Goal: Check status: Check status

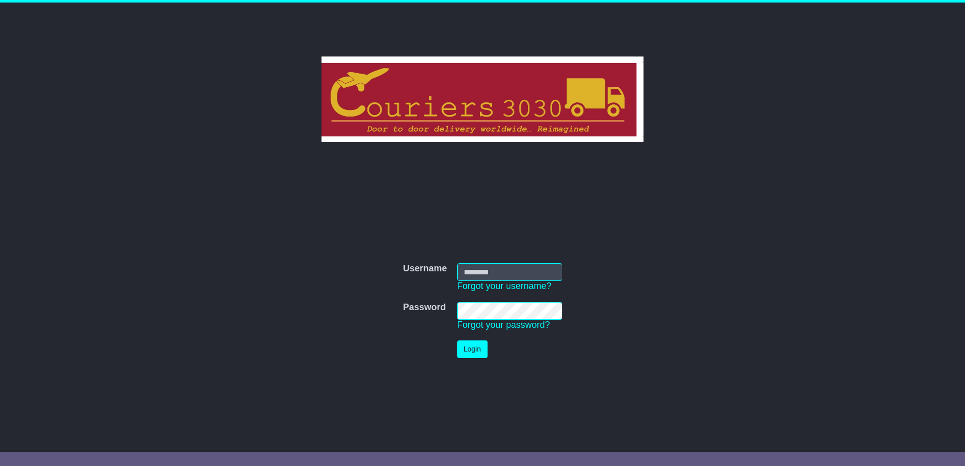
type input "********"
click at [463, 349] on button "Login" at bounding box center [472, 350] width 30 height 18
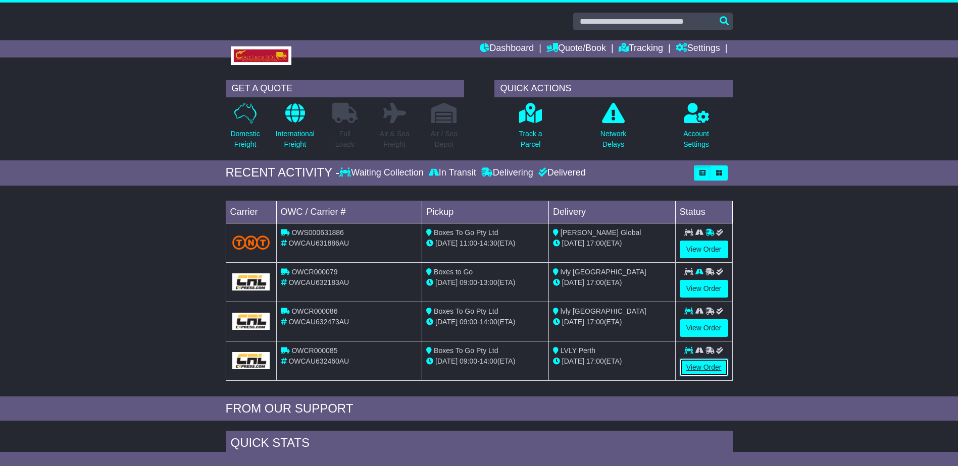
click at [699, 365] on link "View Order" at bounding box center [703, 368] width 48 height 18
click at [708, 331] on link "View Order" at bounding box center [703, 329] width 48 height 18
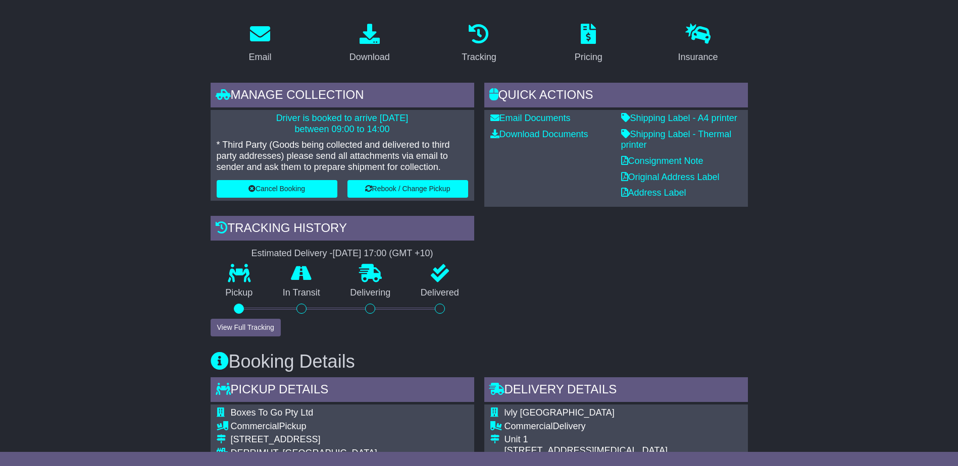
scroll to position [60, 0]
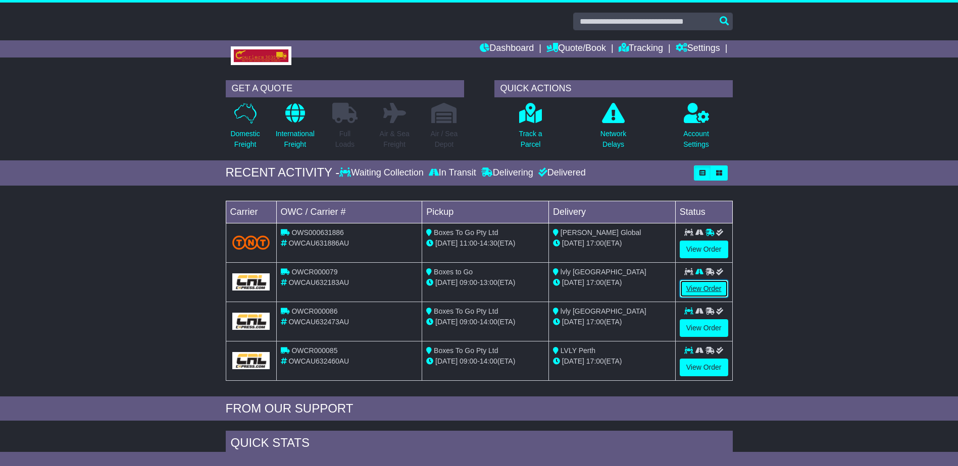
click at [693, 283] on link "View Order" at bounding box center [703, 289] width 48 height 18
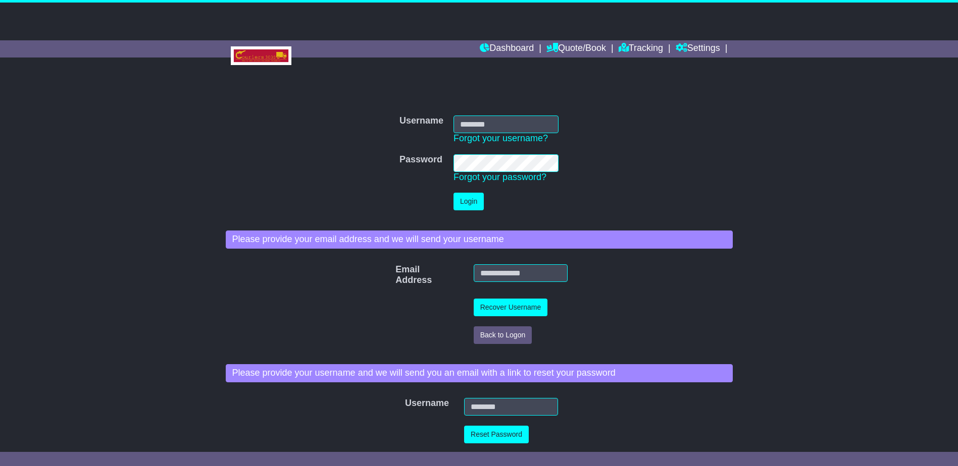
type input "********"
click at [464, 201] on button "Login" at bounding box center [468, 202] width 30 height 18
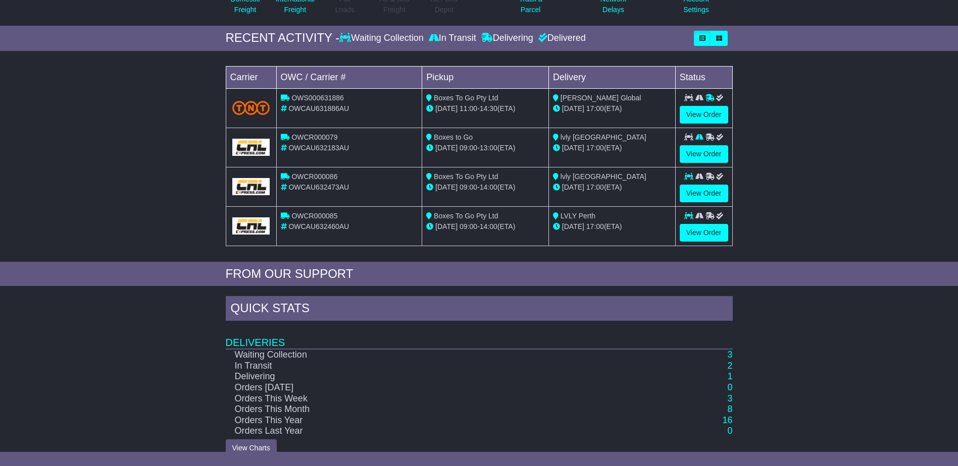
scroll to position [151, 0]
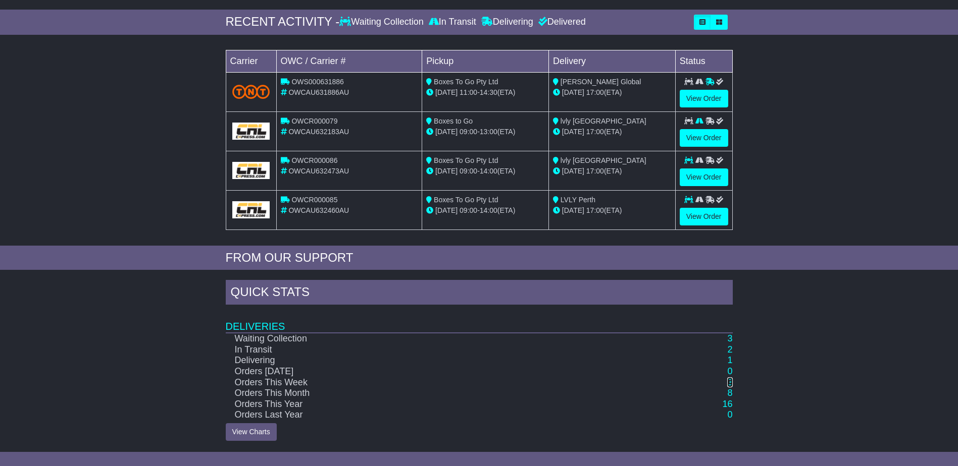
click at [728, 381] on link "3" at bounding box center [729, 383] width 5 height 10
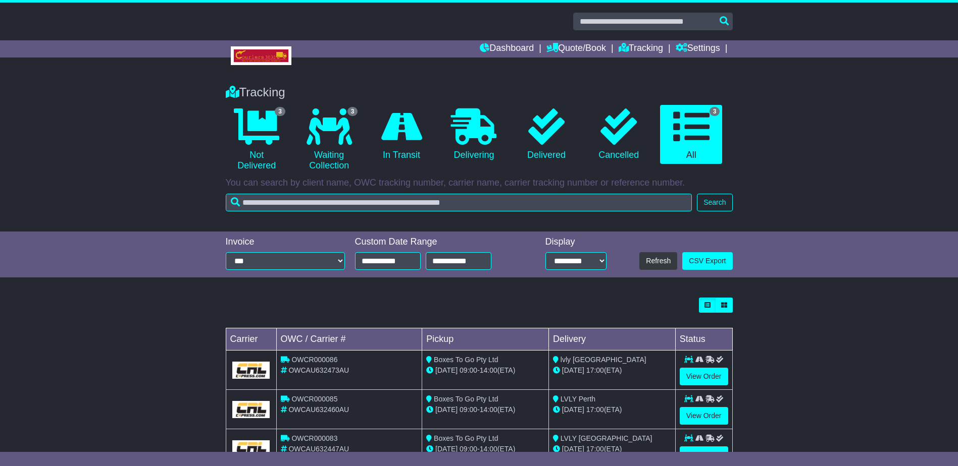
scroll to position [38, 0]
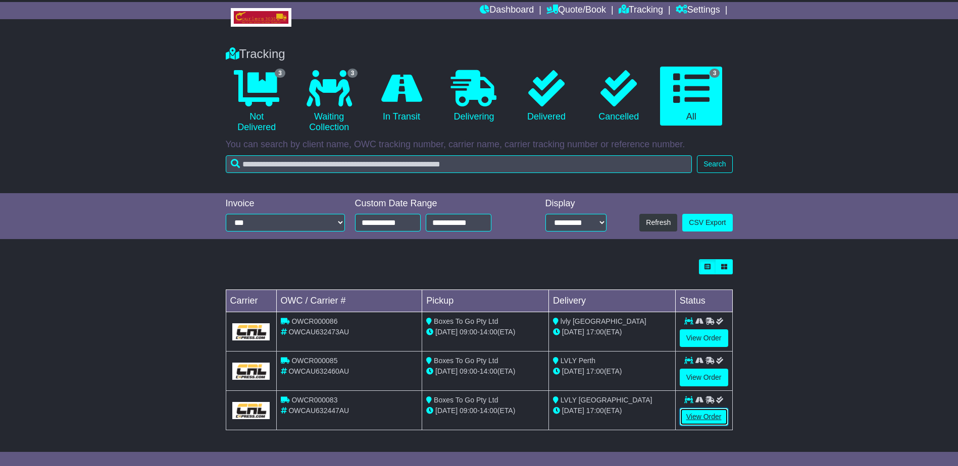
click at [702, 414] on link "View Order" at bounding box center [703, 417] width 48 height 18
